Goal: Check status: Check status

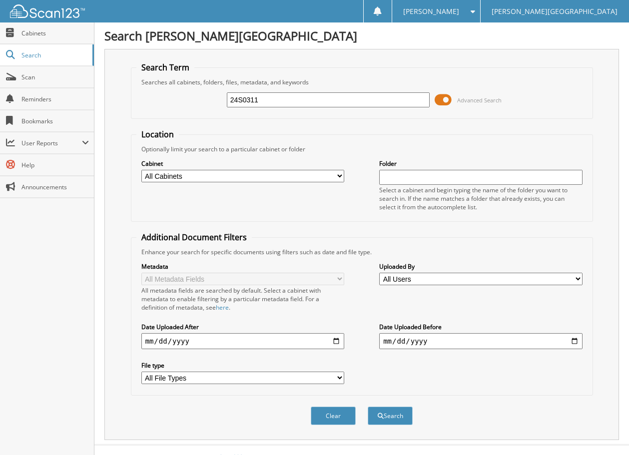
type input "24S0311"
click at [368, 407] on button "Search" at bounding box center [390, 416] width 45 height 18
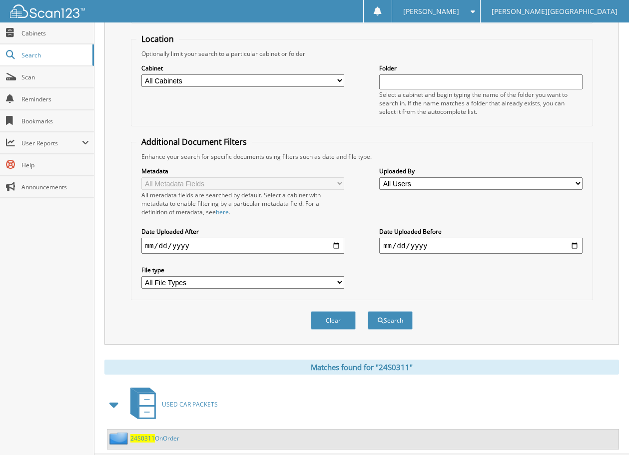
scroll to position [120, 0]
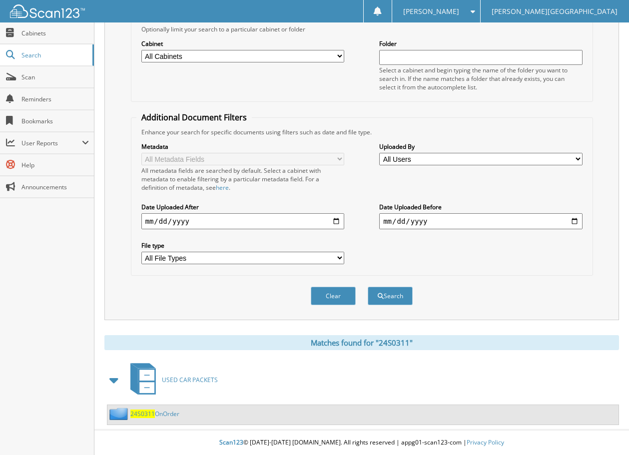
click at [163, 412] on link "24S0311 OnOrder" at bounding box center [154, 414] width 49 height 8
